Goal: Information Seeking & Learning: Check status

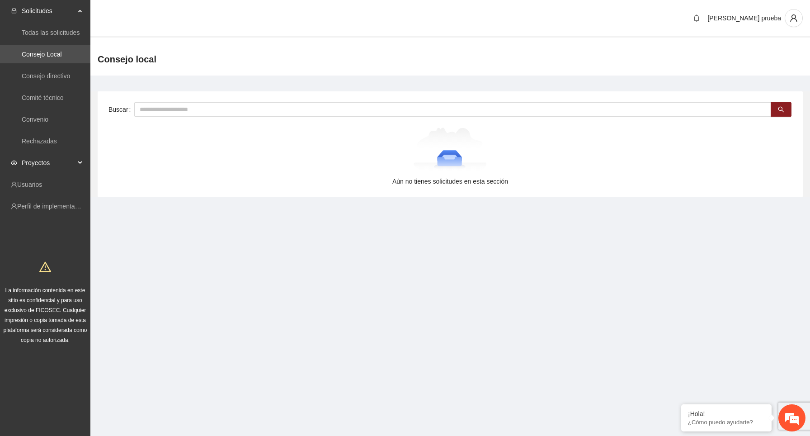
click at [62, 166] on span "Proyectos" at bounding box center [48, 163] width 53 height 18
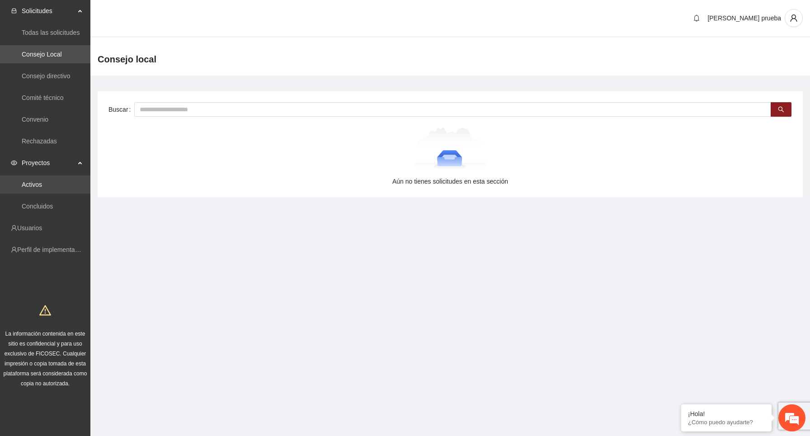
click at [42, 182] on link "Activos" at bounding box center [32, 184] width 20 height 7
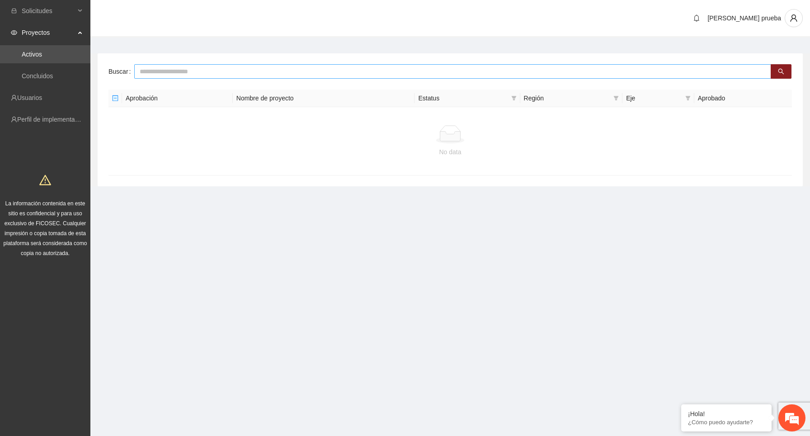
click at [172, 71] on input "text" at bounding box center [452, 71] width 637 height 14
type input "*"
click at [52, 78] on link "Concluidos" at bounding box center [37, 75] width 31 height 7
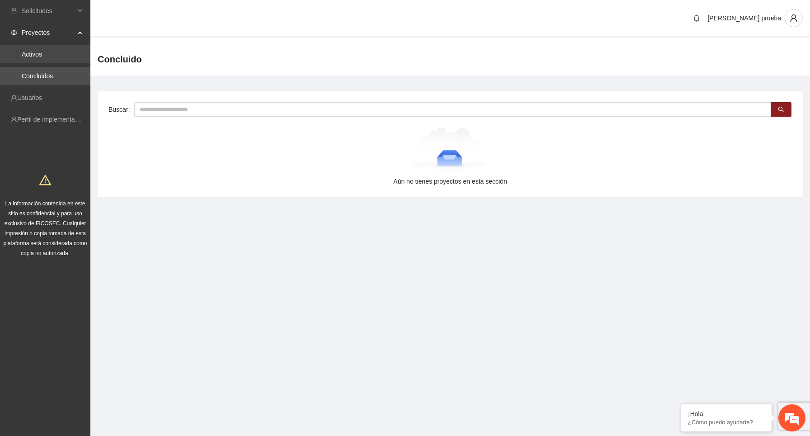
click at [42, 58] on link "Activos" at bounding box center [32, 54] width 20 height 7
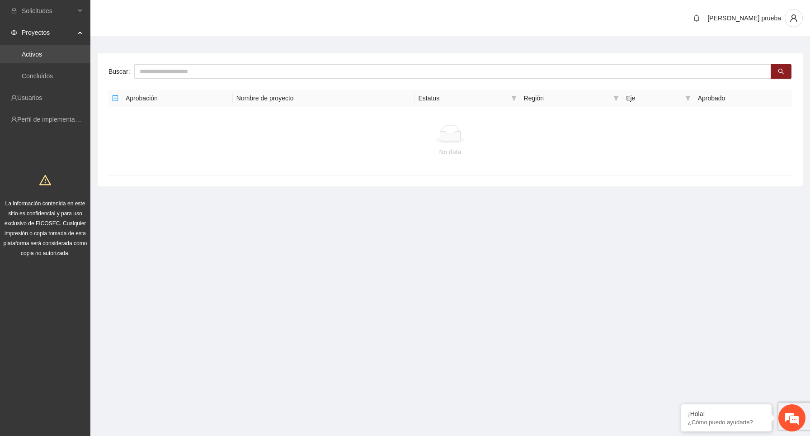
click at [42, 51] on link "Activos" at bounding box center [32, 54] width 20 height 7
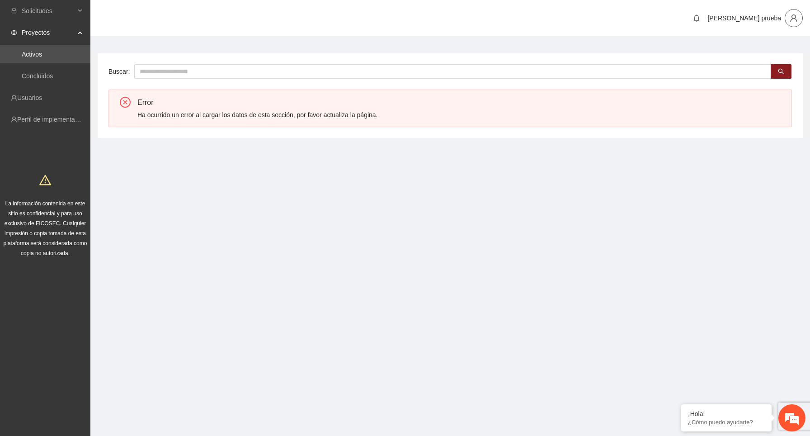
click at [791, 19] on icon "user" at bounding box center [794, 18] width 8 height 8
click at [769, 49] on span "Cerrar sesión" at bounding box center [768, 52] width 57 height 10
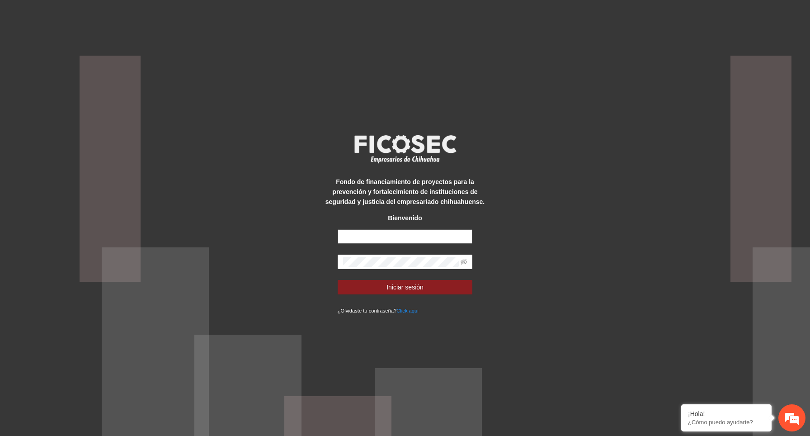
click at [402, 240] on input "text" at bounding box center [405, 236] width 135 height 14
type input "**********"
click at [464, 258] on span at bounding box center [464, 262] width 6 height 10
click at [464, 261] on icon "eye-invisible" at bounding box center [464, 261] width 6 height 5
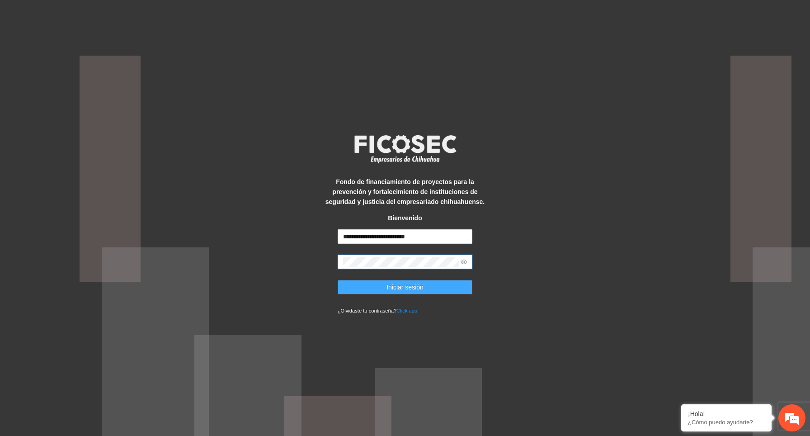
click at [459, 280] on button "Iniciar sesión" at bounding box center [405, 287] width 135 height 14
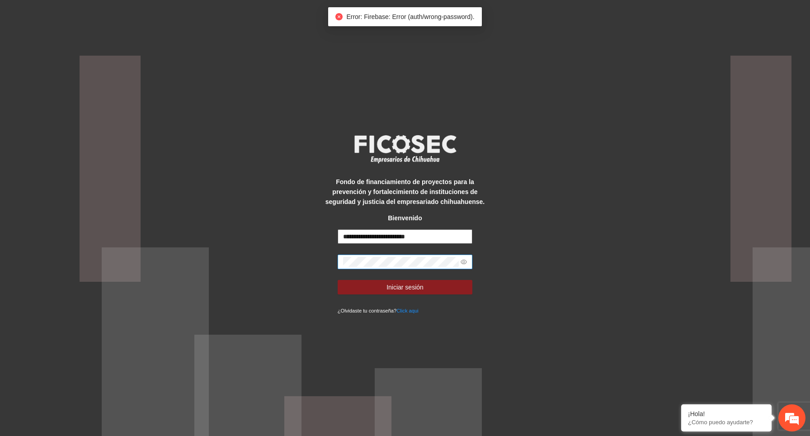
click at [445, 237] on input "**********" at bounding box center [405, 236] width 135 height 14
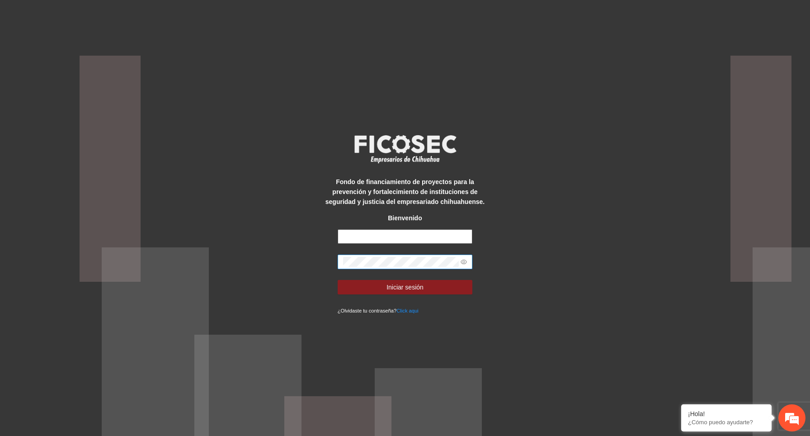
type input "**********"
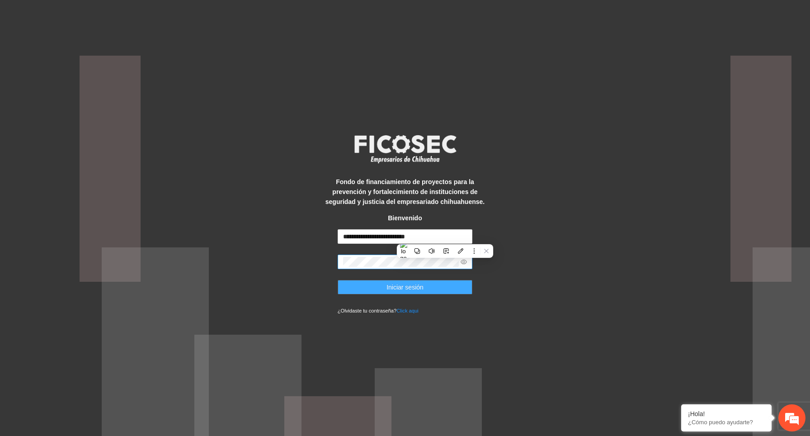
click at [423, 291] on span "Iniciar sesión" at bounding box center [404, 287] width 37 height 10
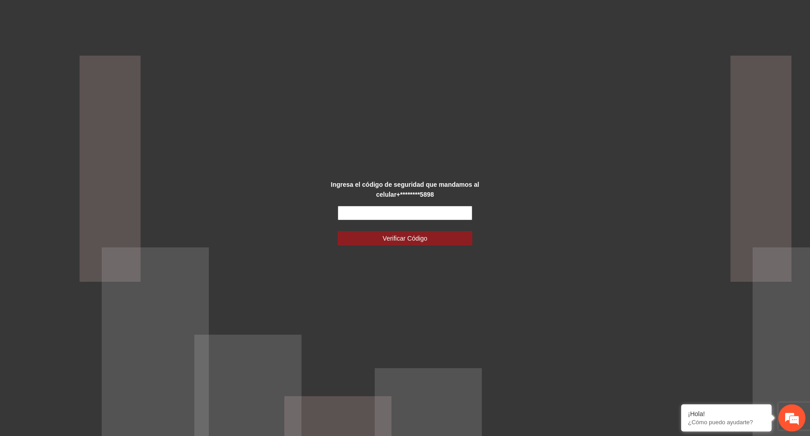
click at [407, 208] on input "text" at bounding box center [405, 213] width 135 height 14
type input "******"
click at [421, 237] on span "Verificar Código" at bounding box center [405, 238] width 45 height 10
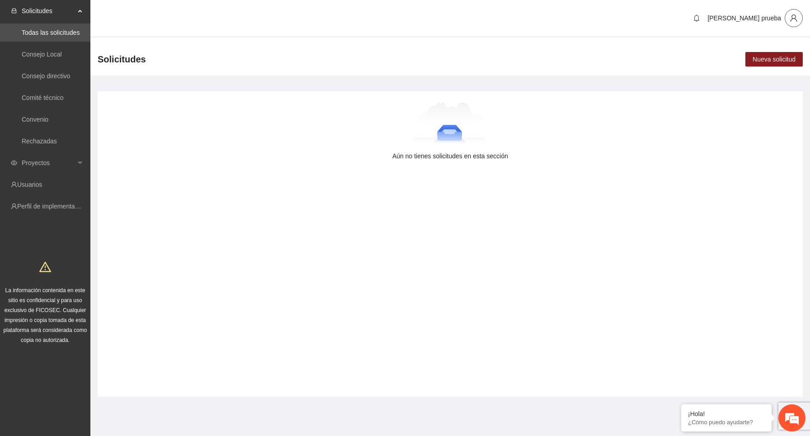
click at [791, 27] on button "button" at bounding box center [794, 18] width 18 height 18
click at [774, 51] on span "Cerrar sesión" at bounding box center [768, 52] width 57 height 10
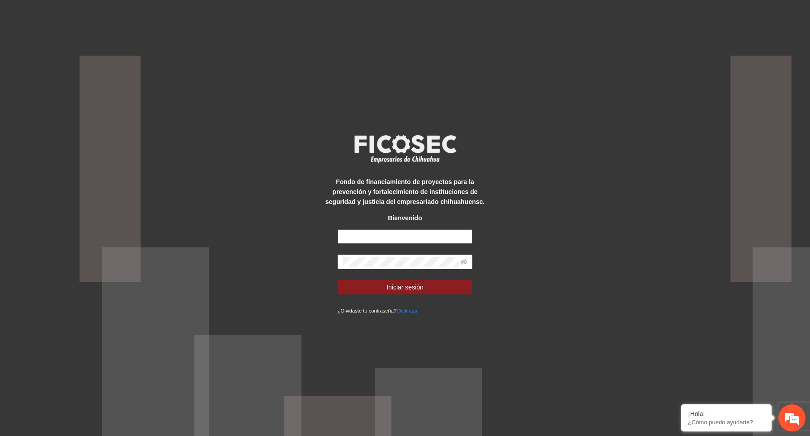
click at [418, 231] on input "text" at bounding box center [405, 236] width 135 height 14
click at [304, 262] on div "Fondo de financiamiento de proyectos para la prevención y fortalecimiento de in…" at bounding box center [405, 218] width 810 height 436
click at [380, 232] on input "text" at bounding box center [405, 236] width 135 height 14
type input "**********"
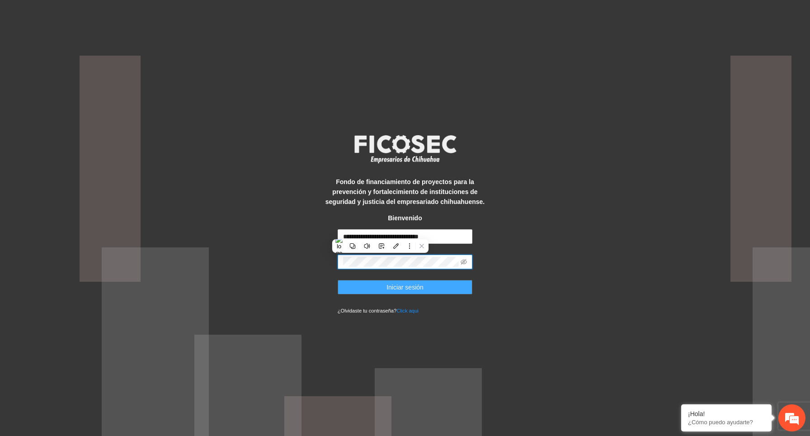
click at [454, 285] on button "Iniciar sesión" at bounding box center [405, 287] width 135 height 14
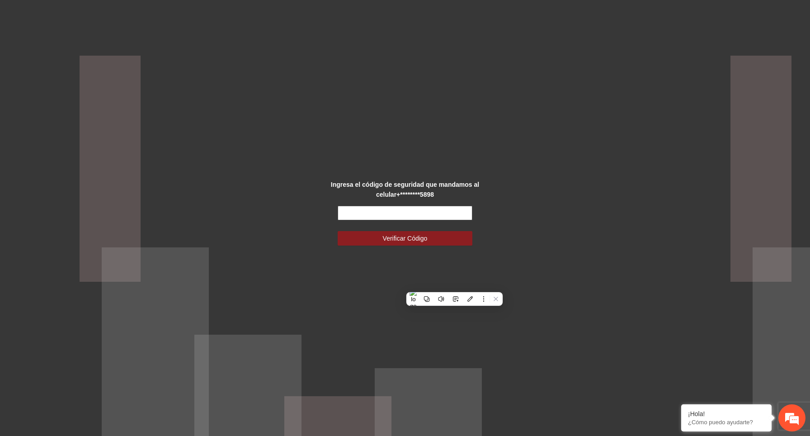
click at [445, 213] on input "text" at bounding box center [405, 213] width 135 height 14
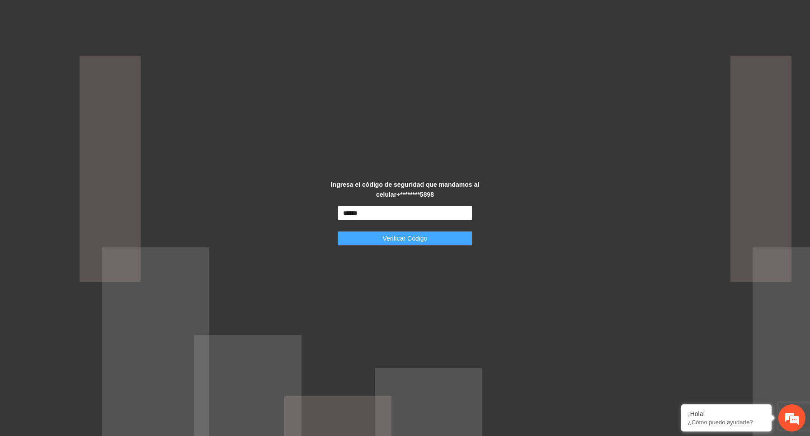
type input "******"
click at [405, 238] on span "Verificar Código" at bounding box center [405, 238] width 45 height 10
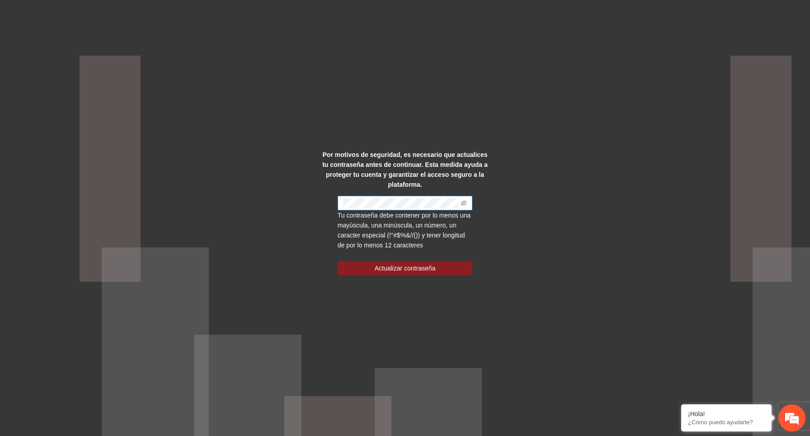
click at [421, 208] on span at bounding box center [405, 203] width 135 height 14
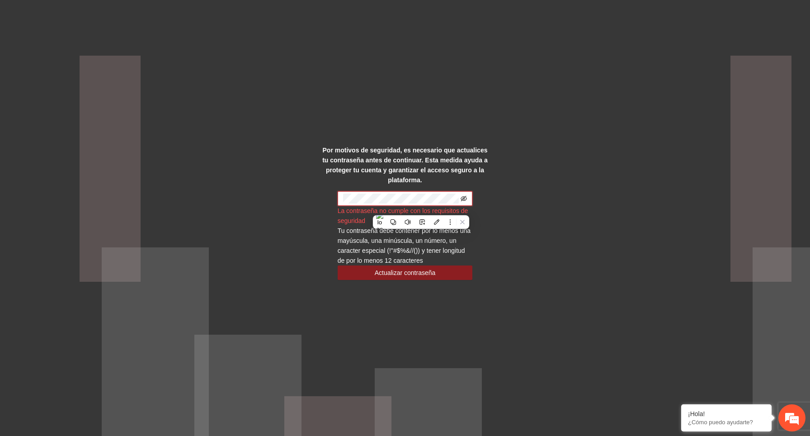
click at [465, 197] on icon "eye-invisible" at bounding box center [464, 198] width 6 height 5
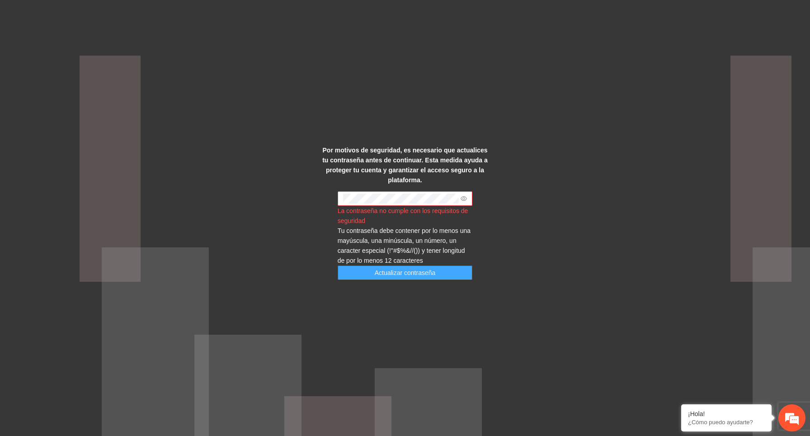
click at [440, 272] on button "Actualizar contraseña" at bounding box center [405, 272] width 135 height 14
click at [540, 207] on div "Por motivos de seguridad, es necesario que actualices tu contraseña antes de co…" at bounding box center [405, 218] width 810 height 436
click at [422, 192] on span at bounding box center [405, 198] width 135 height 14
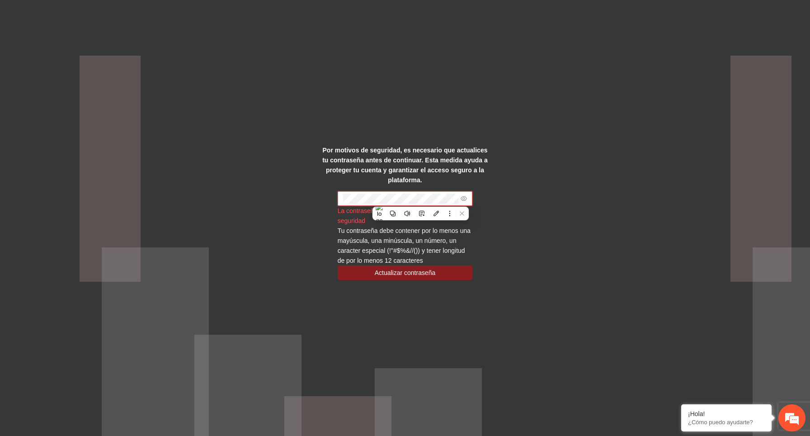
click at [569, 199] on div "Por motivos de seguridad, es necesario que actualices tu contraseña antes de co…" at bounding box center [405, 218] width 810 height 436
click at [558, 157] on div "Por motivos de seguridad, es necesario que actualices tu contraseña antes de co…" at bounding box center [405, 218] width 810 height 436
click at [529, 240] on div "Por motivos de seguridad, es necesario que actualices tu contraseña antes de co…" at bounding box center [405, 218] width 810 height 436
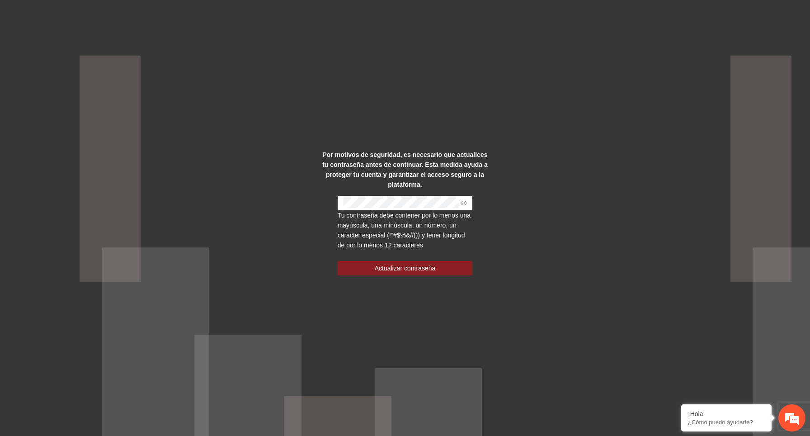
click at [560, 196] on div "Por motivos de seguridad, es necesario que actualices tu contraseña antes de co…" at bounding box center [405, 218] width 810 height 436
click at [530, 184] on div "Por motivos de seguridad, es necesario que actualices tu contraseña antes de co…" at bounding box center [405, 218] width 810 height 436
click at [293, 240] on div "Por motivos de seguridad, es necesario que actualices tu contraseña antes de co…" at bounding box center [405, 218] width 810 height 436
click at [391, 268] on span "Actualizar contraseña" at bounding box center [405, 268] width 61 height 10
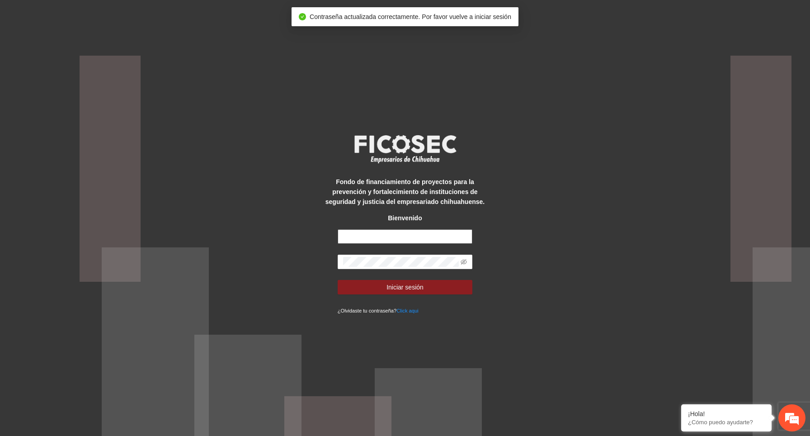
click at [407, 235] on input "text" at bounding box center [405, 236] width 135 height 14
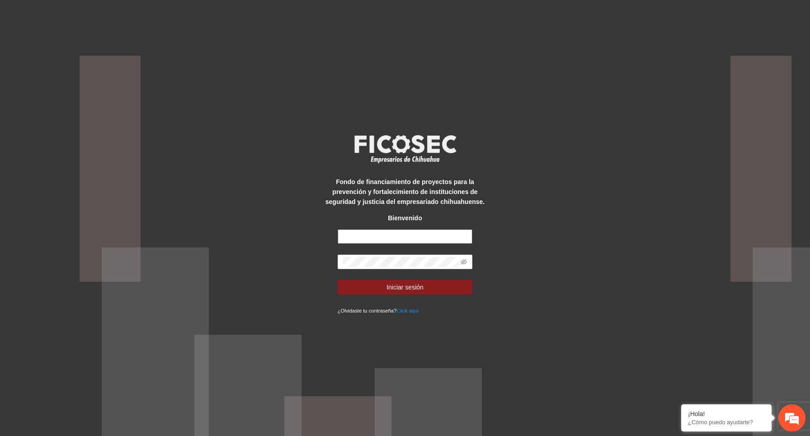
type input "**********"
click at [466, 260] on icon "eye-invisible" at bounding box center [464, 262] width 6 height 6
click at [537, 251] on div "**********" at bounding box center [405, 218] width 810 height 436
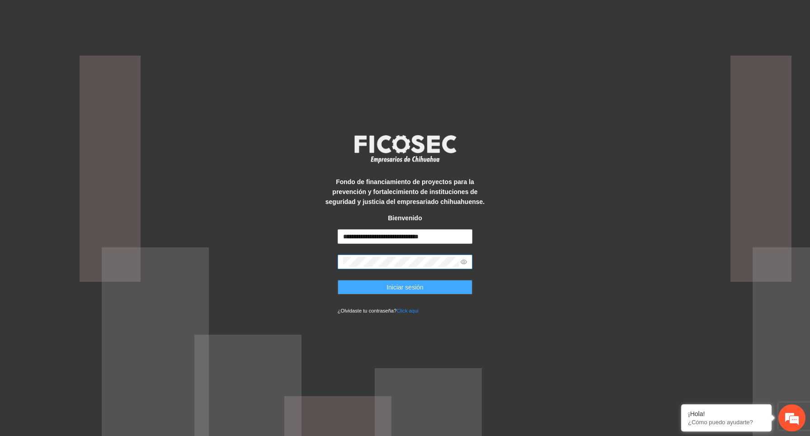
click at [428, 287] on button "Iniciar sesión" at bounding box center [405, 287] width 135 height 14
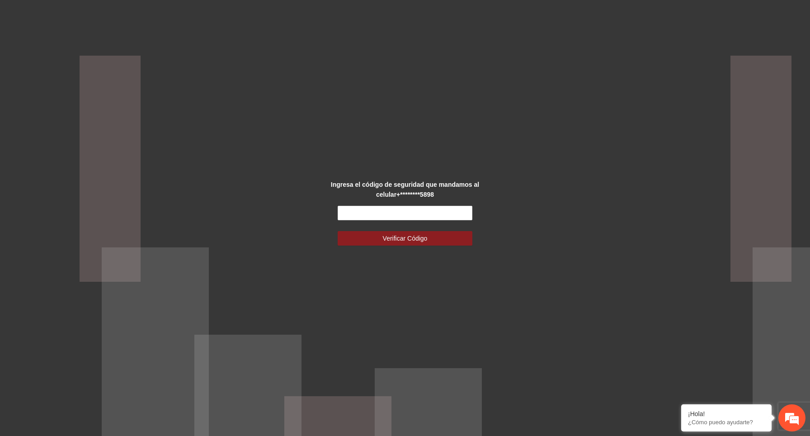
click at [495, 197] on div "Ingresa el código de seguridad que mandamos al celular +********5898 Verificar …" at bounding box center [405, 218] width 810 height 436
click at [484, 141] on div "Ingresa el código de seguridad que mandamos al celular +********5898 Verificar …" at bounding box center [405, 218] width 810 height 436
click at [445, 209] on input "text" at bounding box center [405, 213] width 135 height 14
type input "******"
click at [423, 237] on span "Verificar Código" at bounding box center [405, 238] width 45 height 10
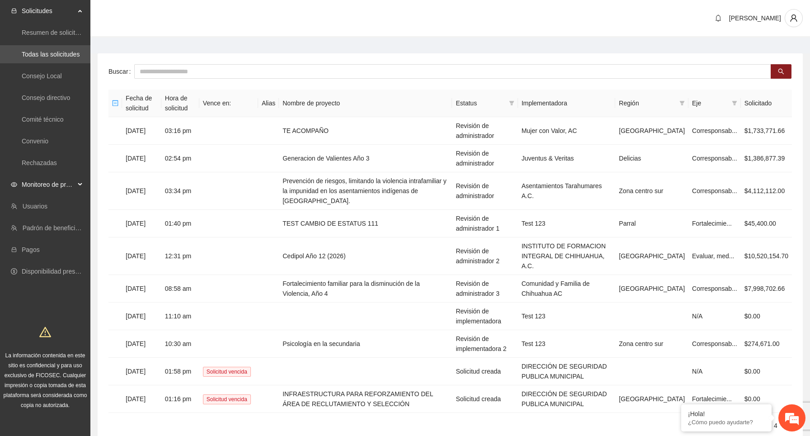
click at [60, 188] on span "Monitoreo de proyectos" at bounding box center [48, 184] width 53 height 18
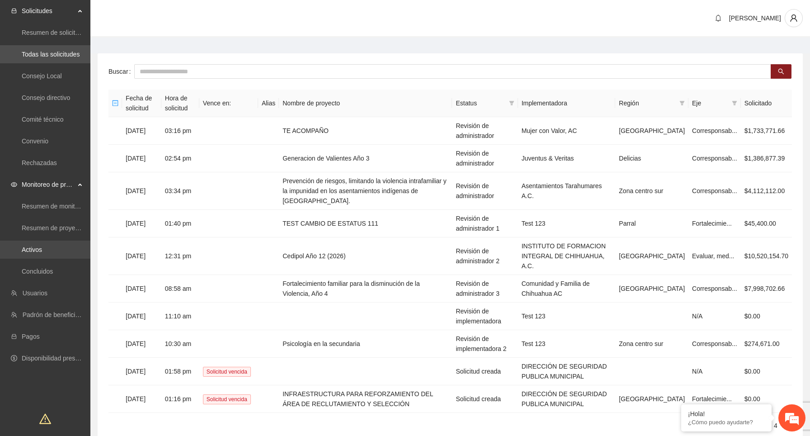
click at [42, 246] on link "Activos" at bounding box center [32, 249] width 20 height 7
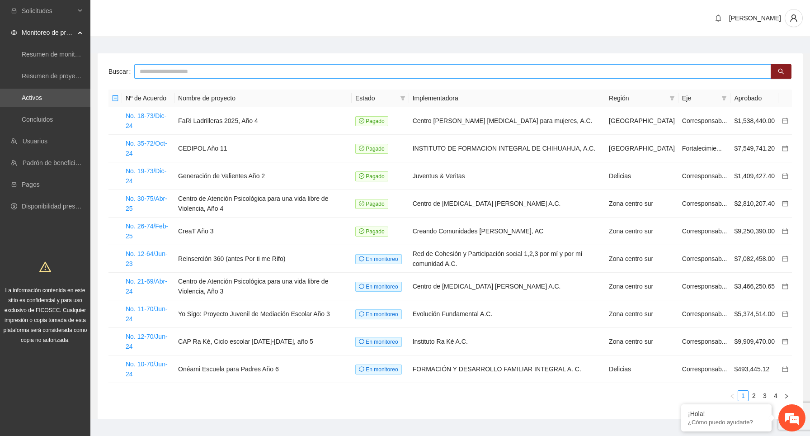
click at [273, 72] on input "text" at bounding box center [452, 71] width 637 height 14
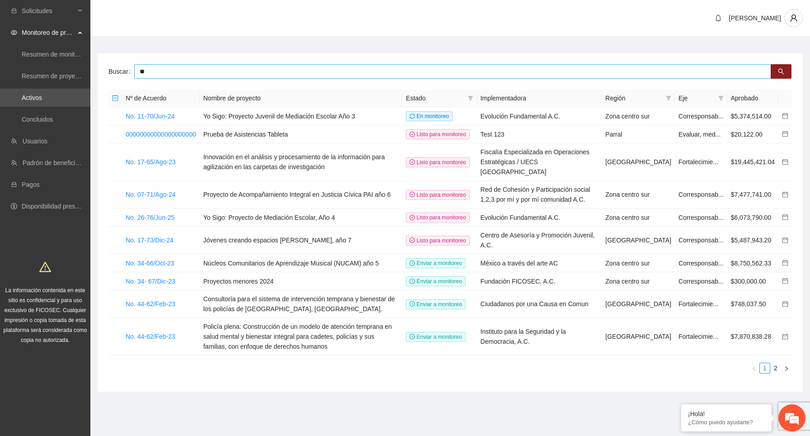
type input "*"
type input "*****"
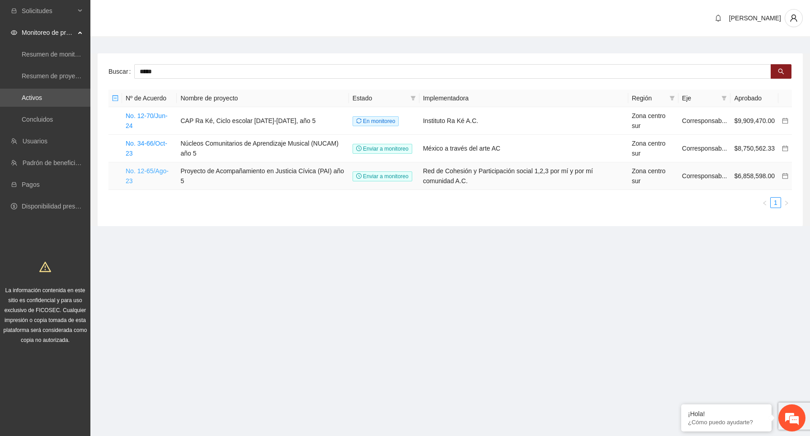
click at [156, 172] on link "No. 12-65/Ago-23" at bounding box center [147, 175] width 43 height 17
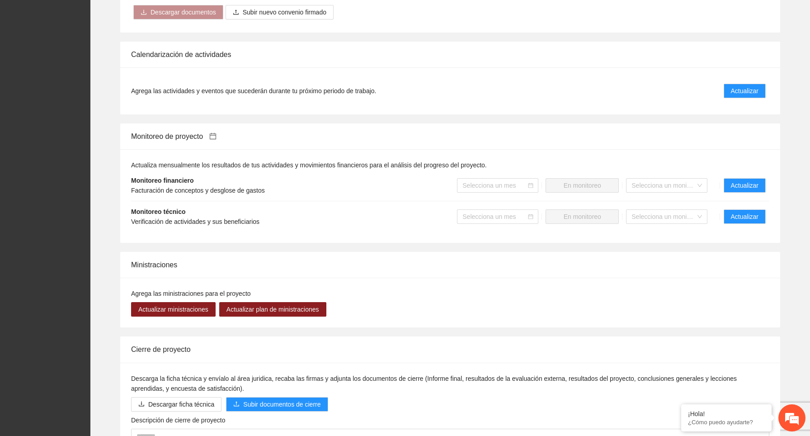
scroll to position [863, 0]
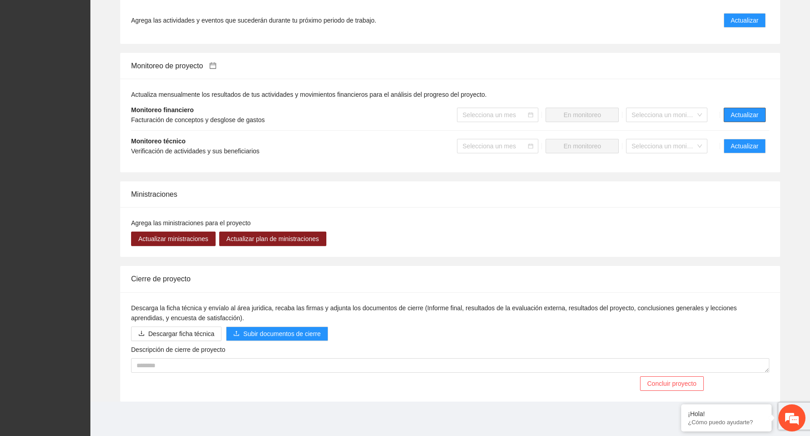
click at [747, 117] on span "Actualizar" at bounding box center [745, 115] width 28 height 10
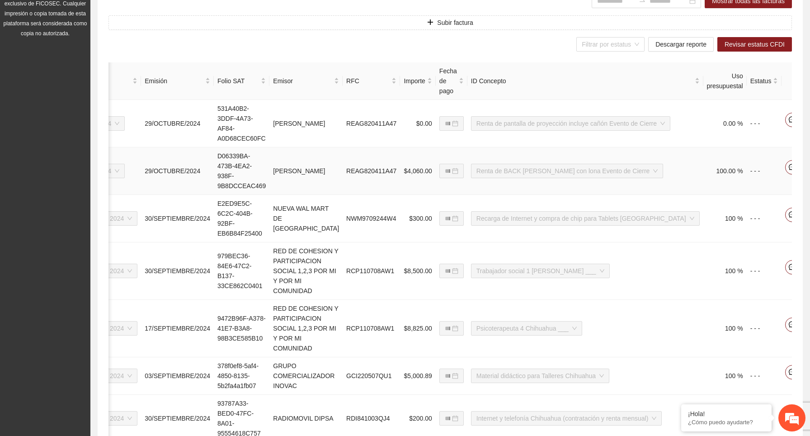
scroll to position [0, 106]
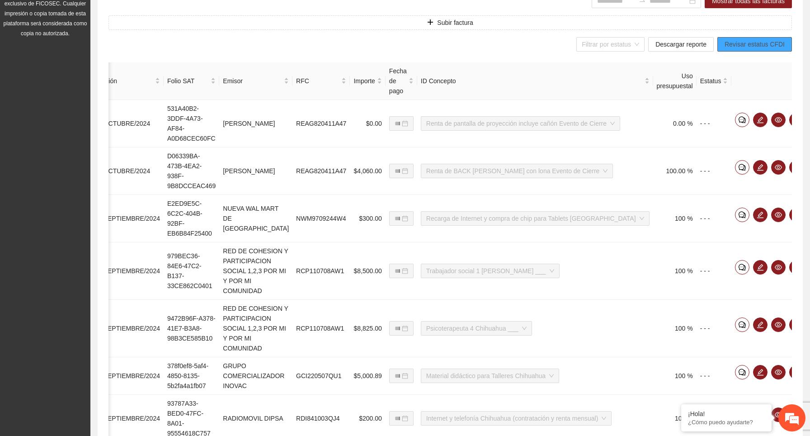
click at [764, 41] on span "Revisar estatus CFDI" at bounding box center [755, 44] width 60 height 10
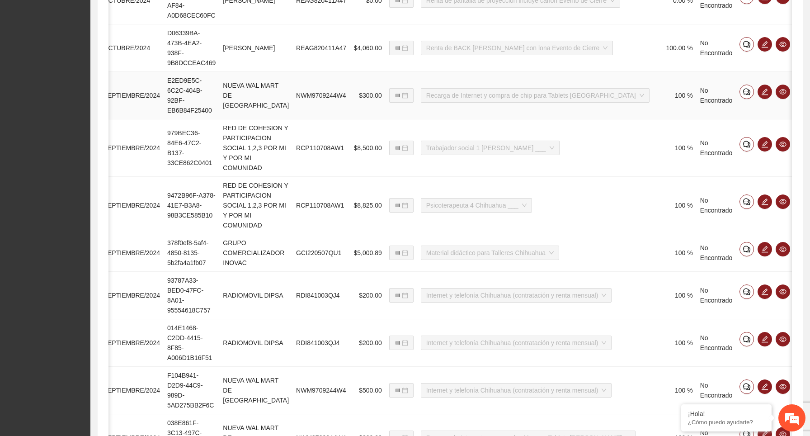
scroll to position [523, 0]
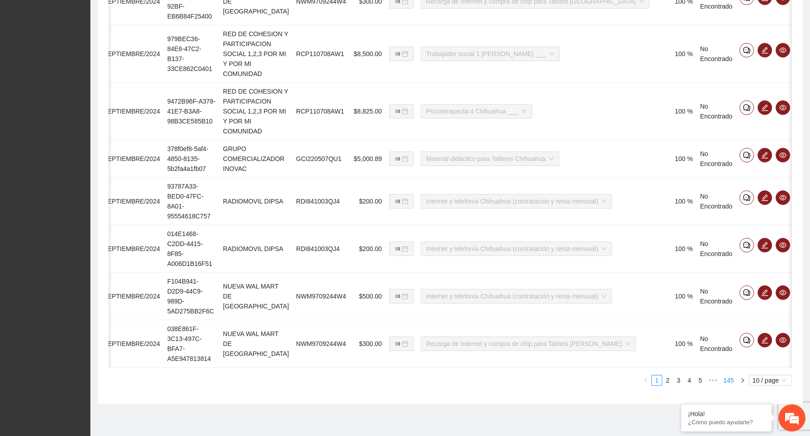
click at [725, 382] on link "145" at bounding box center [729, 380] width 16 height 10
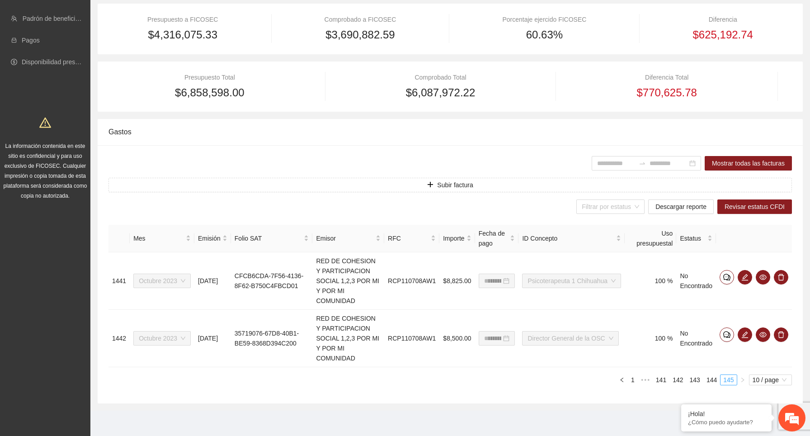
scroll to position [0, 0]
click at [711, 233] on div "Estatus" at bounding box center [696, 238] width 33 height 10
click at [744, 225] on th at bounding box center [754, 239] width 76 height 28
click at [764, 274] on icon "eye" at bounding box center [762, 276] width 7 height 5
click at [316, 79] on div "Presupuesto Total $6,858,598.00 Comprobado Total $6,087,972.22 Diferencia Total…" at bounding box center [450, 86] width 705 height 51
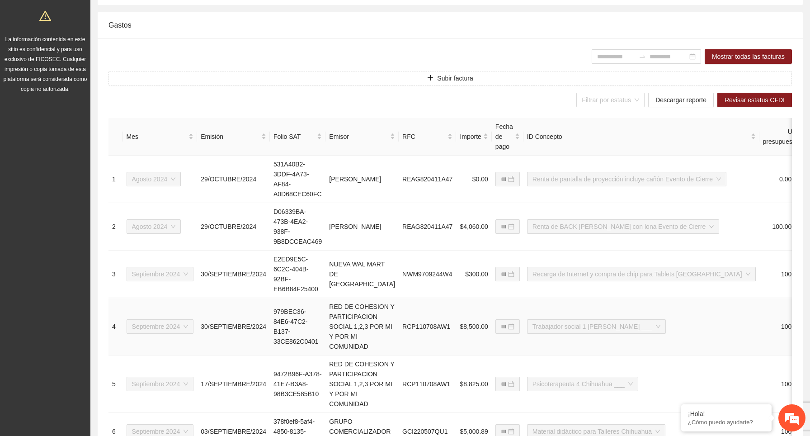
scroll to position [0, 106]
